Goal: Information Seeking & Learning: Learn about a topic

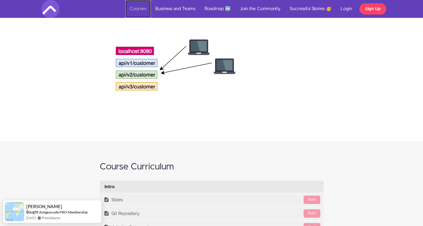
click at [130, 11] on link "Courses" at bounding box center [137, 9] width 25 height 18
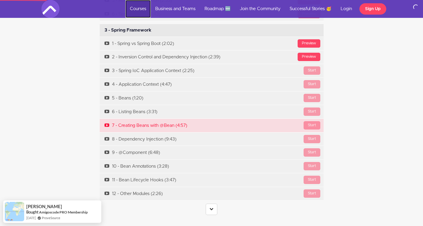
scroll to position [2029, 0]
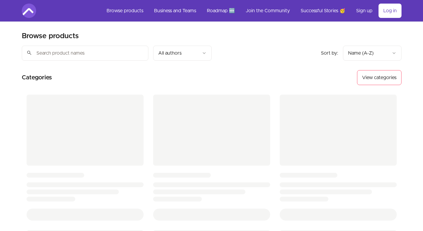
click at [106, 54] on input "search" at bounding box center [85, 53] width 126 height 15
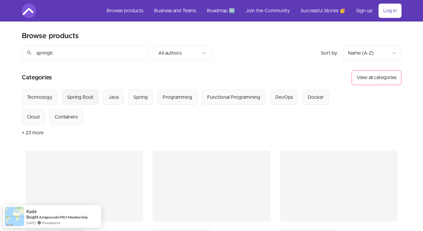
type input "springb"
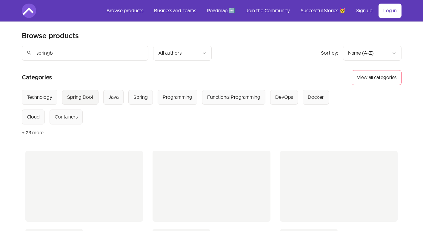
click at [77, 93] on Boot "Spring Boot" at bounding box center [80, 97] width 36 height 15
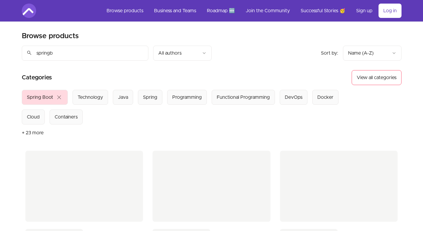
click at [95, 54] on input "springb" at bounding box center [85, 53] width 126 height 15
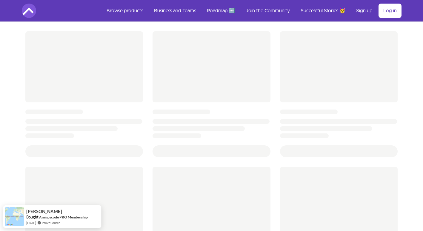
scroll to position [30, 0]
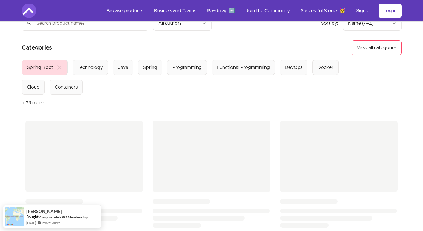
click at [152, 90] on div "Select from all categories: Spring Boot close Technology Java Spring Programmin…" at bounding box center [187, 77] width 331 height 35
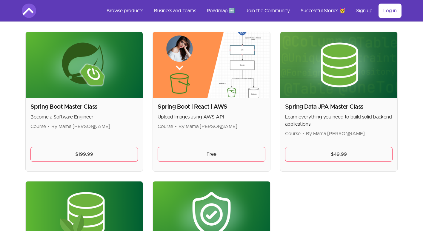
scroll to position [269, 0]
click at [239, 102] on div "Spring Boot | React | AWS Upload Images using AWS API Course • By Mama Samba Br…" at bounding box center [211, 134] width 117 height 73
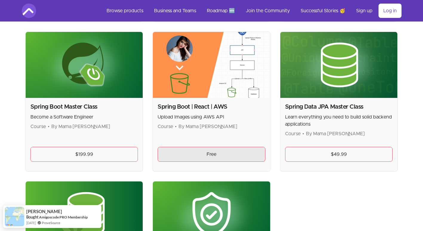
click at [226, 152] on link "Free" at bounding box center [212, 154] width 108 height 15
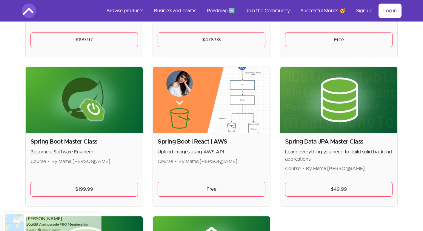
scroll to position [114, 0]
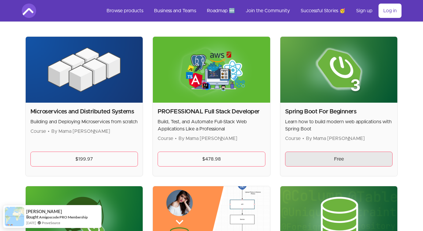
click at [330, 152] on link "Free" at bounding box center [339, 159] width 108 height 15
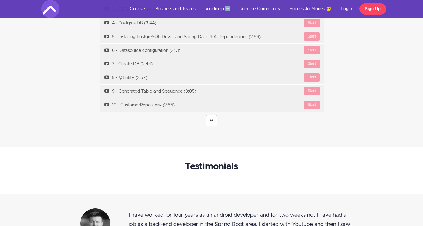
scroll to position [2208, 0]
click at [207, 121] on link at bounding box center [212, 120] width 12 height 11
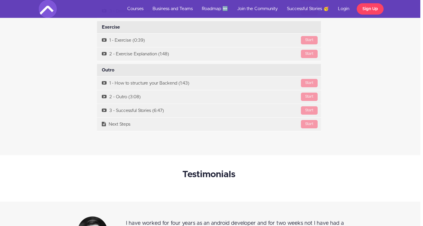
scroll to position [2323, 3]
